Goal: Information Seeking & Learning: Find specific fact

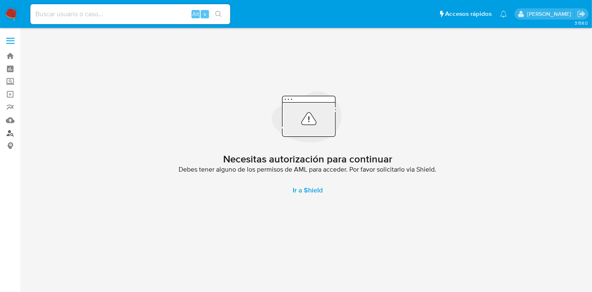
click at [11, 138] on link "Buscador de personas" at bounding box center [49, 132] width 99 height 13
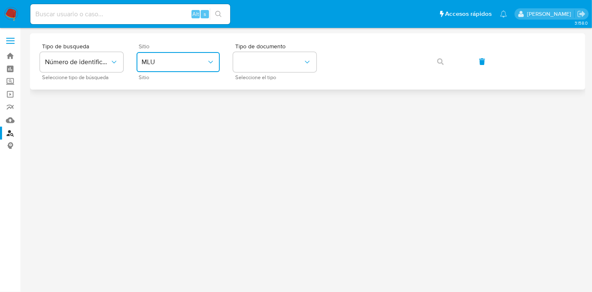
click at [179, 61] on span "MLU" at bounding box center [173, 62] width 65 height 8
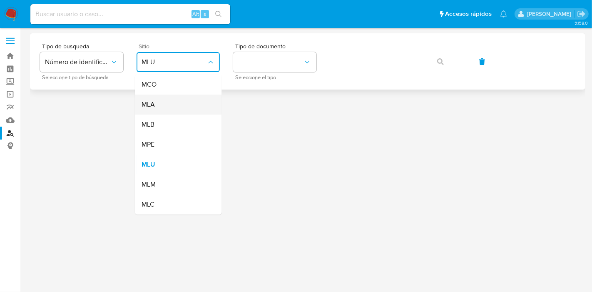
click at [171, 98] on div "MLA" at bounding box center [175, 104] width 68 height 20
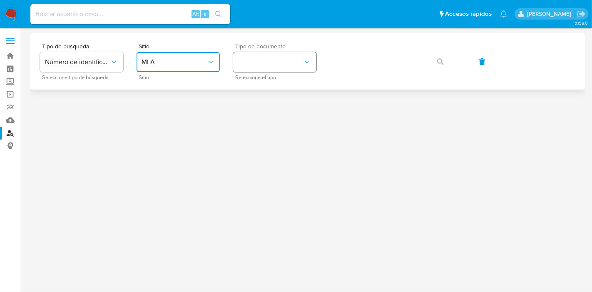
click at [275, 58] on button "identificationType" at bounding box center [274, 62] width 83 height 20
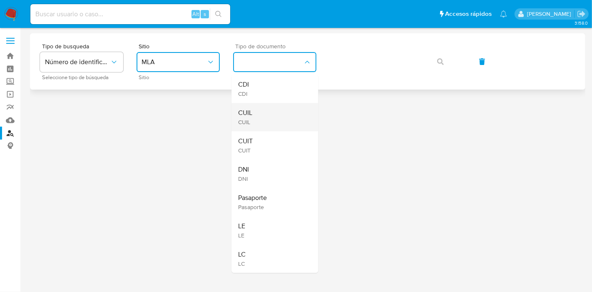
click at [271, 111] on div "CUIL CUIL" at bounding box center [272, 117] width 68 height 28
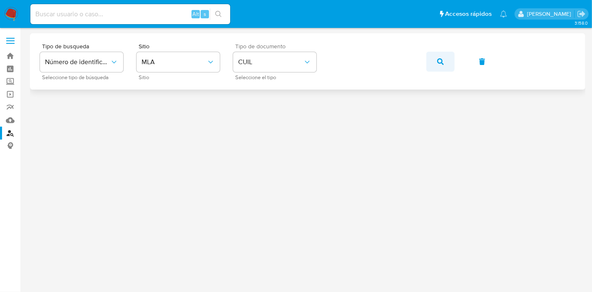
click at [437, 63] on icon "button" at bounding box center [440, 61] width 7 height 7
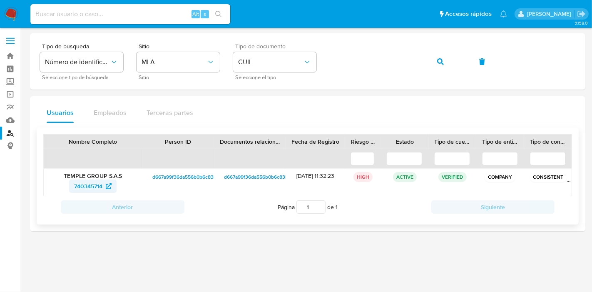
click at [81, 183] on span "740345714" at bounding box center [88, 185] width 28 height 13
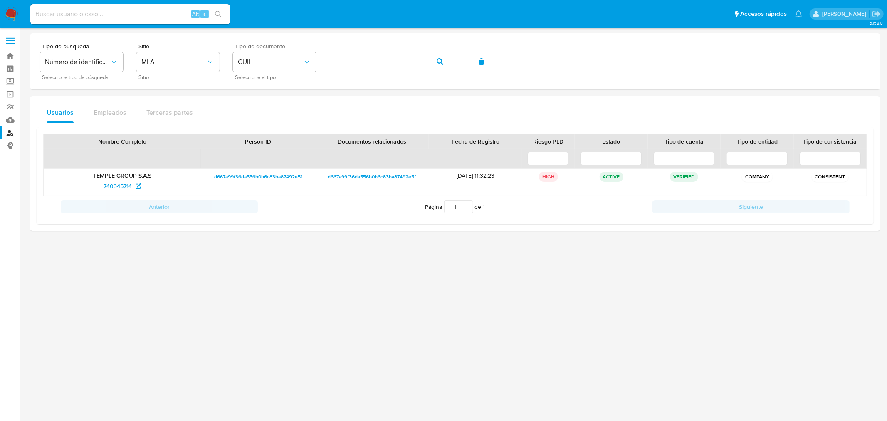
click at [102, 15] on input at bounding box center [130, 14] width 200 height 11
paste input "30714384585"
type input "30714384585"
click at [431, 60] on button "button" at bounding box center [440, 62] width 28 height 20
click at [133, 184] on span "743007291" at bounding box center [123, 185] width 38 height 13
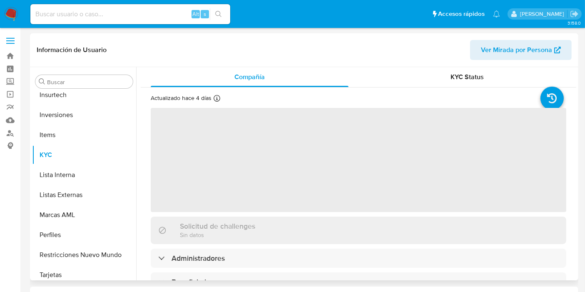
scroll to position [391, 0]
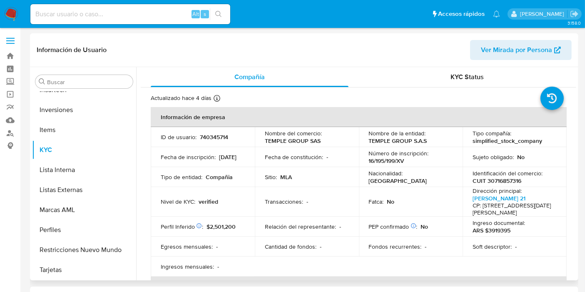
select select "10"
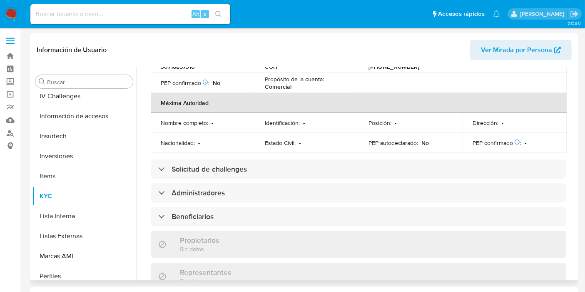
scroll to position [323, 0]
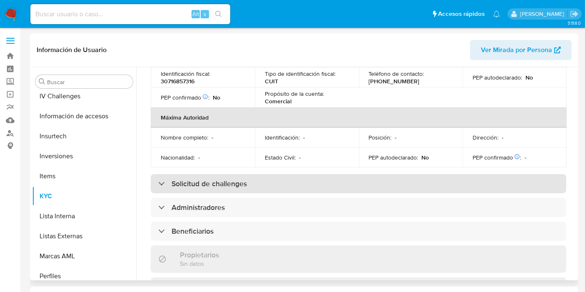
click at [209, 184] on h3 "Solicitud de challenges" at bounding box center [208, 183] width 75 height 9
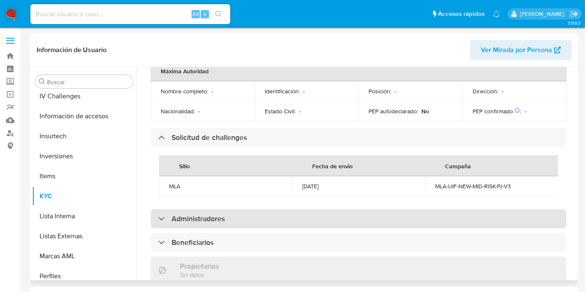
click at [209, 223] on h3 "Administradores" at bounding box center [197, 218] width 53 height 9
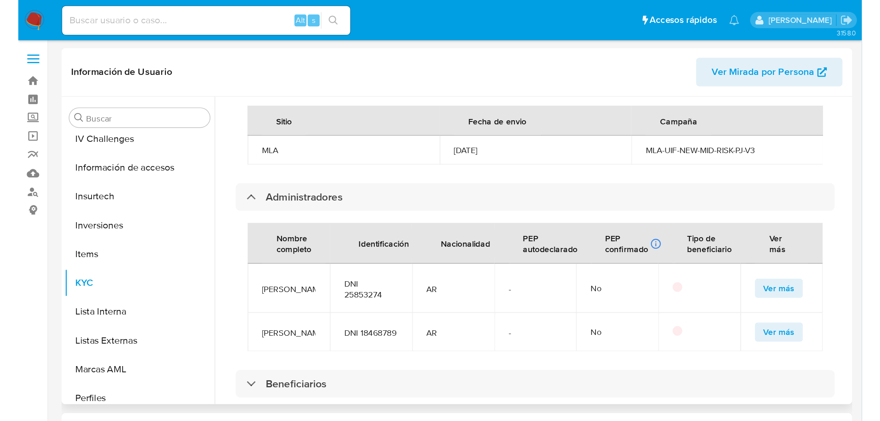
scroll to position [508, 0]
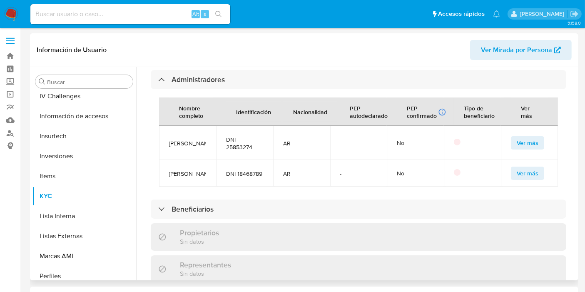
click at [521, 149] on span "Ver más" at bounding box center [527, 143] width 22 height 12
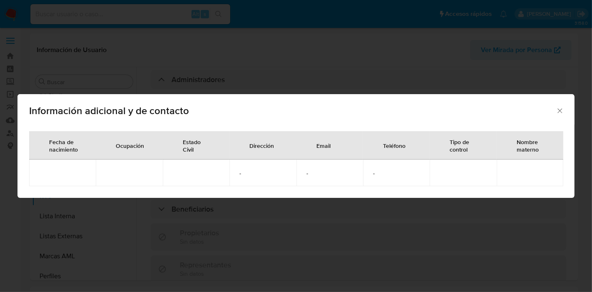
click at [516, 172] on td at bounding box center [529, 172] width 67 height 27
click at [556, 114] on icon "Cerrar" at bounding box center [559, 111] width 8 height 8
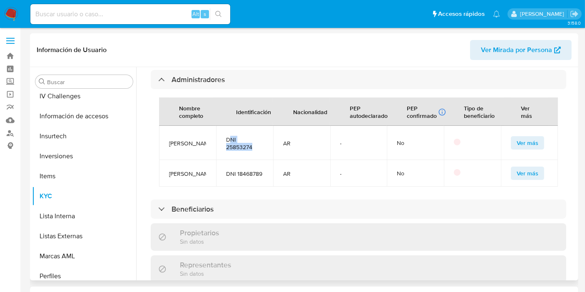
drag, startPoint x: 254, startPoint y: 154, endPoint x: 227, endPoint y: 146, distance: 27.8
click at [227, 146] on span "DNI 25853274" at bounding box center [244, 143] width 37 height 15
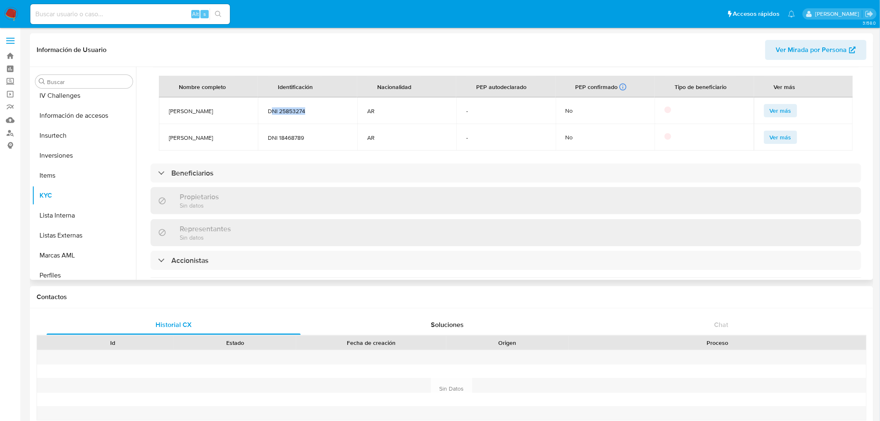
click at [293, 115] on span "DNI 25853274" at bounding box center [307, 110] width 79 height 7
copy span "25853274"
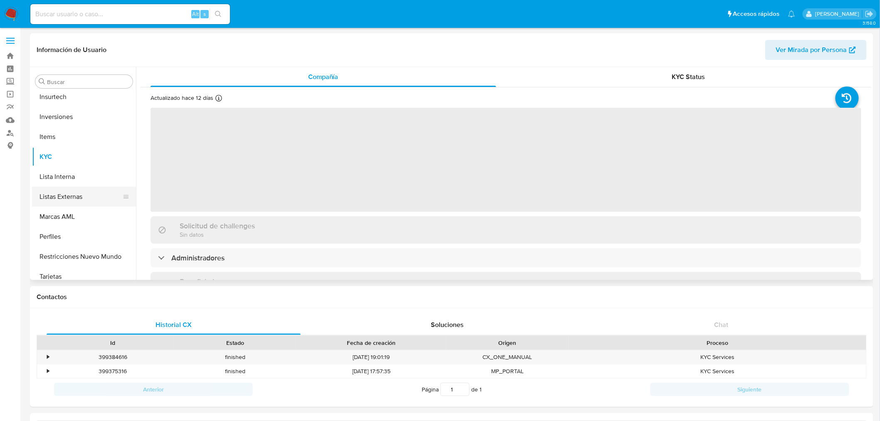
scroll to position [391, 0]
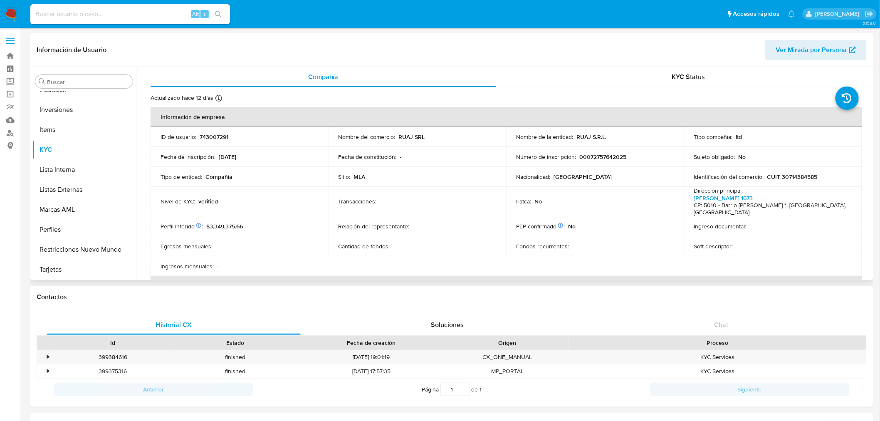
select select "10"
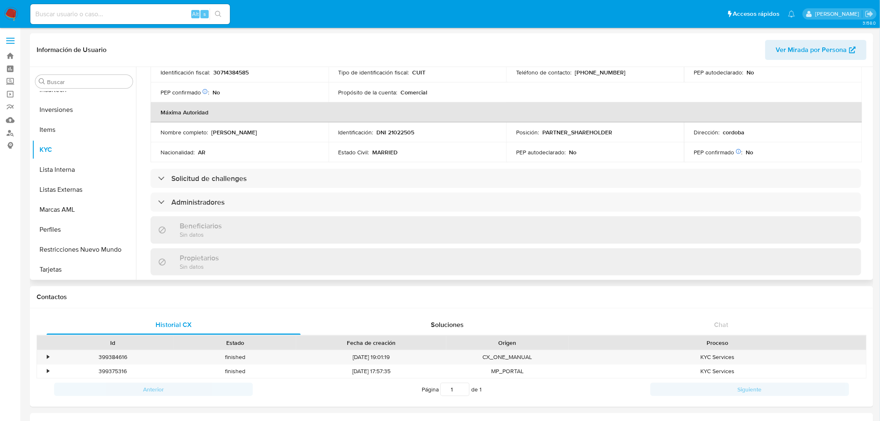
scroll to position [231, 0]
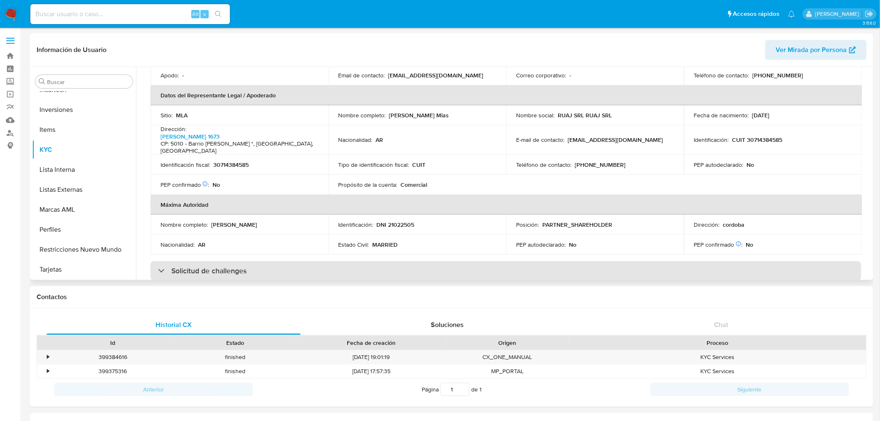
click at [211, 266] on h3 "Solicitud de challenges" at bounding box center [208, 270] width 75 height 9
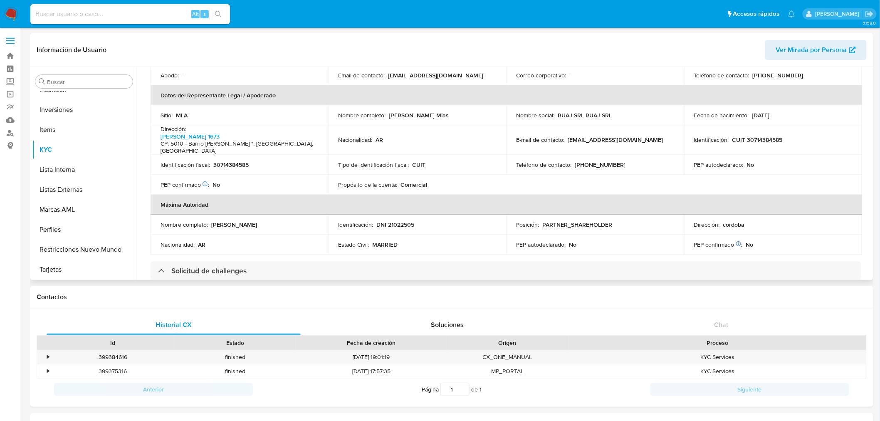
scroll to position [323, 0]
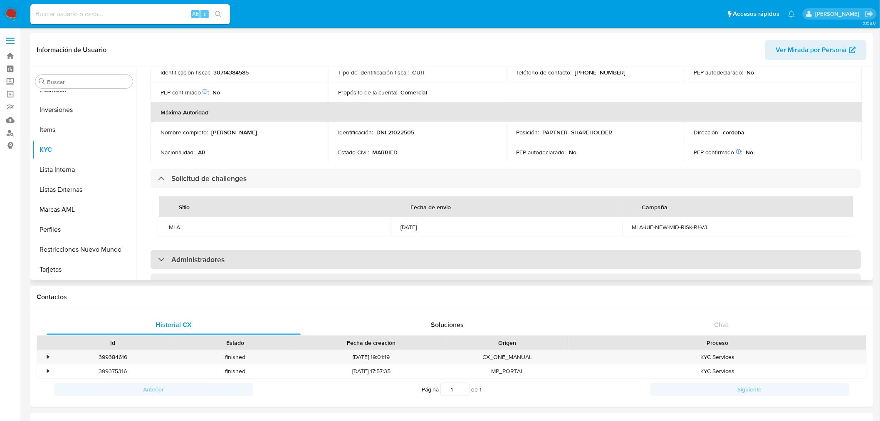
drag, startPoint x: 153, startPoint y: 246, endPoint x: 159, endPoint y: 249, distance: 6.7
click at [153, 250] on div "Administradores" at bounding box center [506, 259] width 711 height 19
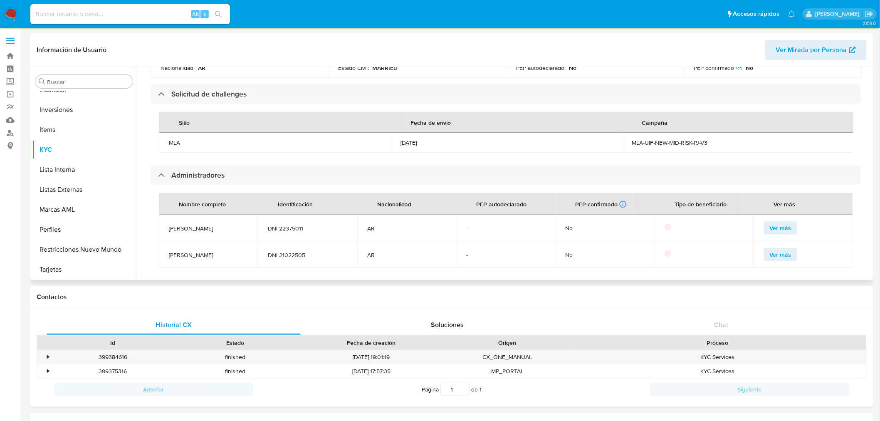
scroll to position [416, 0]
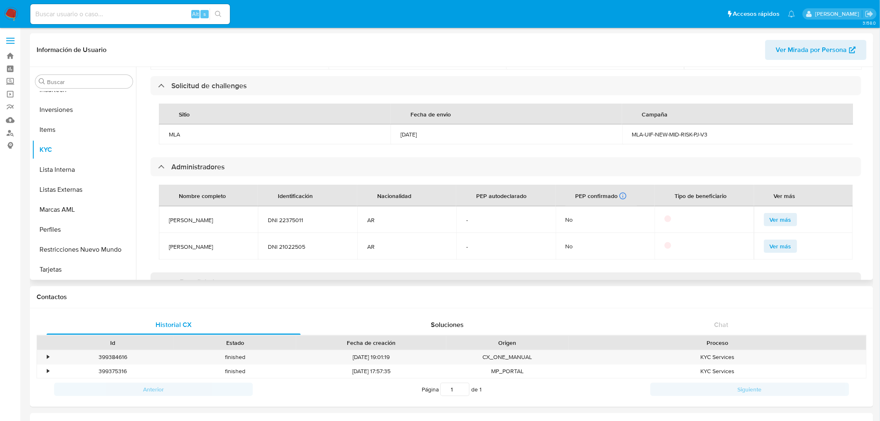
click at [292, 216] on span "DNI 22375011" at bounding box center [307, 219] width 79 height 7
drag, startPoint x: 292, startPoint y: 213, endPoint x: 243, endPoint y: 235, distance: 53.8
click at [243, 243] on span "[PERSON_NAME]" at bounding box center [208, 246] width 79 height 7
click at [298, 243] on span "DNI 21022505" at bounding box center [307, 246] width 79 height 7
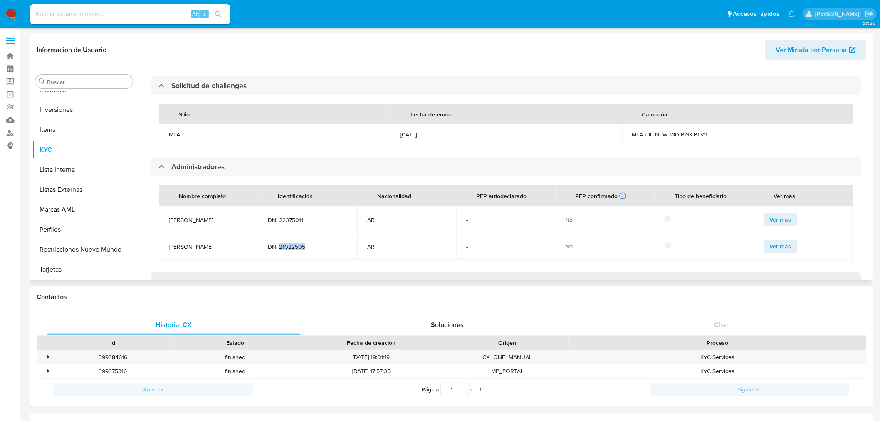
click at [298, 243] on span "DNI 21022505" at bounding box center [307, 246] width 79 height 7
copy span "21022505"
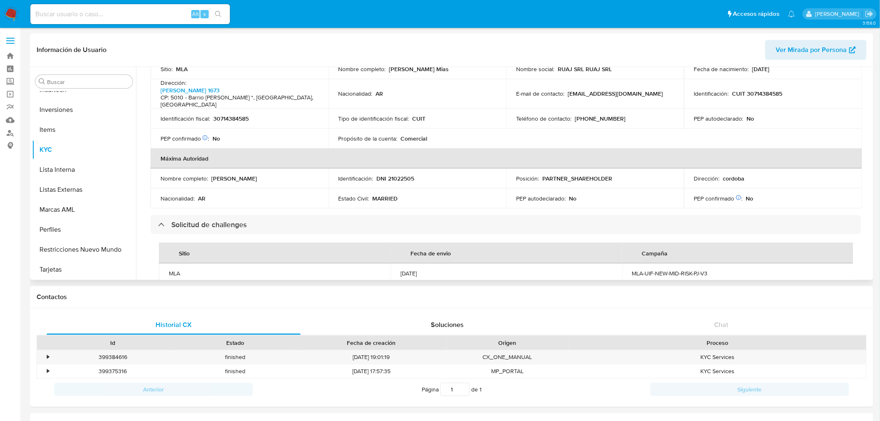
scroll to position [185, 0]
